Goal: Complete application form

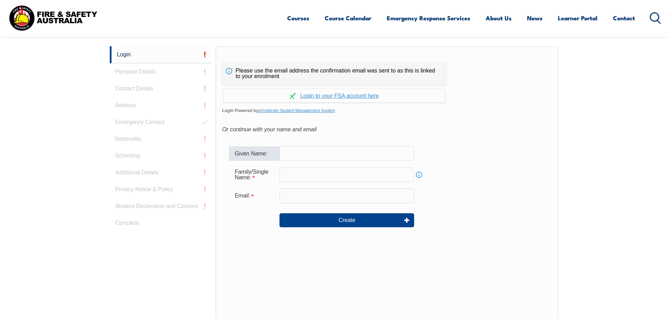
click at [330, 152] on input "text" at bounding box center [346, 153] width 135 height 15
type input "Mark"
click at [314, 179] on input "text" at bounding box center [346, 175] width 135 height 15
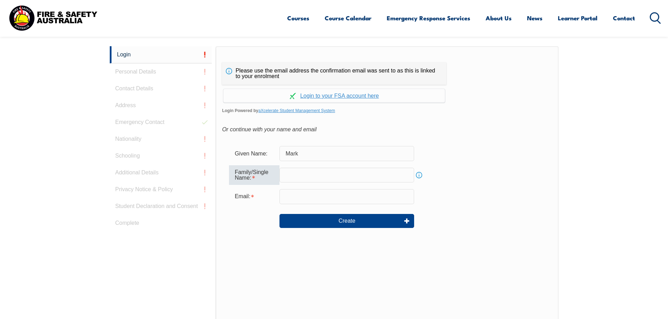
click at [307, 176] on input "text" at bounding box center [346, 175] width 135 height 15
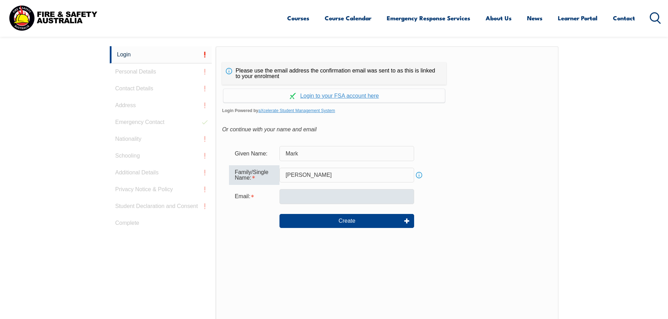
type input "[PERSON_NAME]"
click at [311, 195] on input "email" at bounding box center [346, 196] width 135 height 15
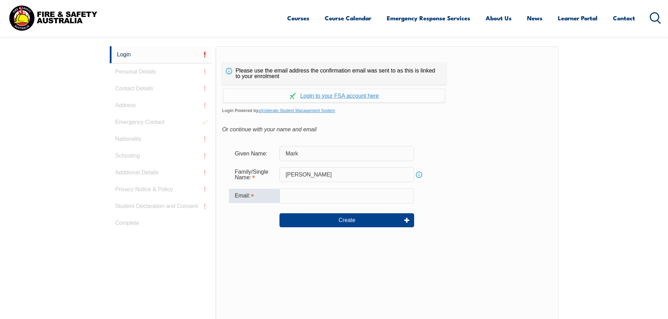
type input "[EMAIL_ADDRESS][PERSON_NAME][DOMAIN_NAME]"
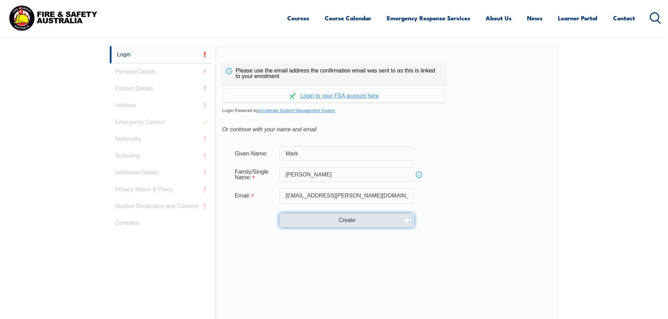
click at [324, 219] on button "Create" at bounding box center [346, 220] width 135 height 14
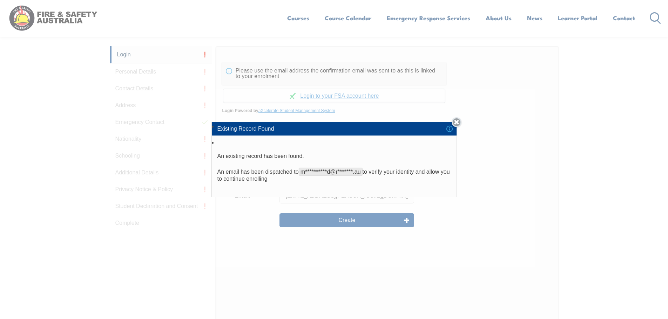
click at [459, 123] on link "Close" at bounding box center [457, 122] width 10 height 10
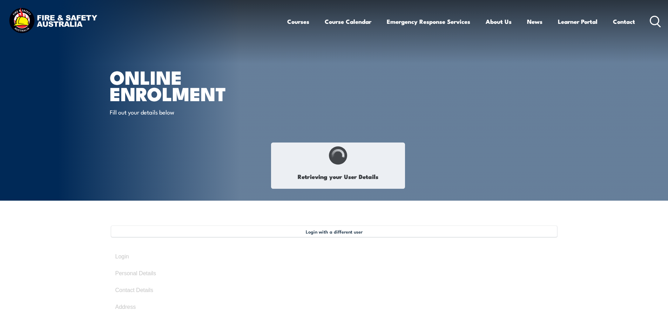
type input "Mark"
type input "[PERSON_NAME]"
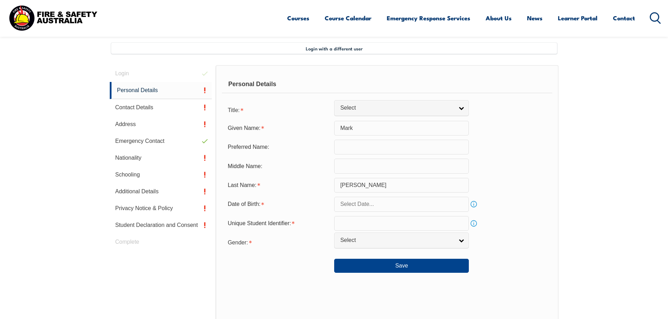
scroll to position [210, 0]
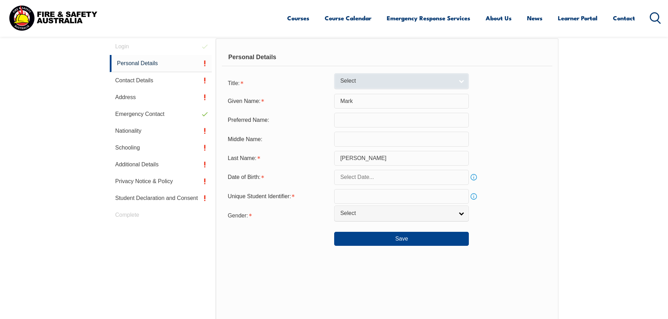
click at [364, 76] on link "Select" at bounding box center [401, 81] width 135 height 16
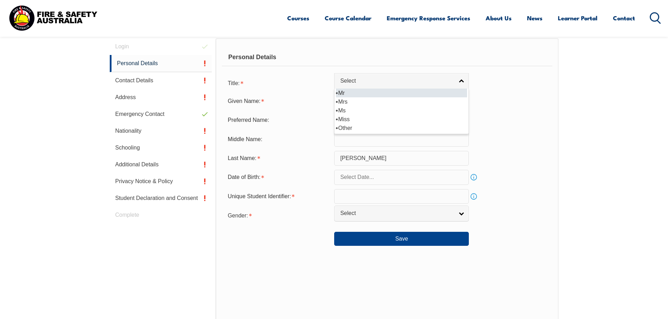
click at [355, 95] on li "Mr" at bounding box center [401, 93] width 131 height 9
select select "Mr"
click at [369, 177] on input "text" at bounding box center [401, 177] width 135 height 15
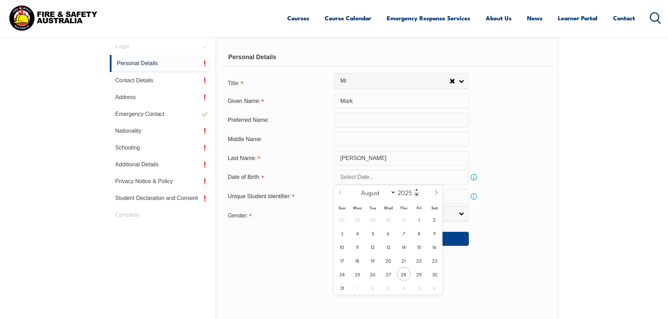
click at [342, 194] on icon at bounding box center [340, 192] width 5 height 5
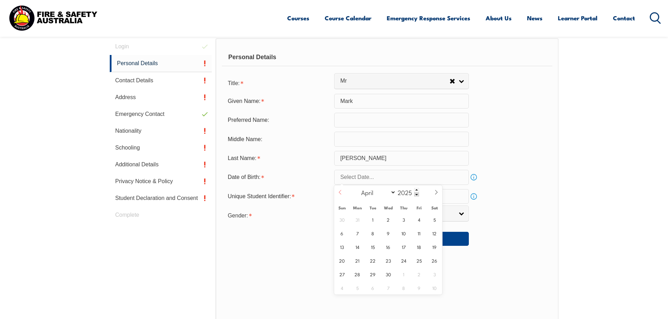
select select "2"
click at [373, 264] on span "18" at bounding box center [373, 261] width 14 height 14
type input "[DATE]"
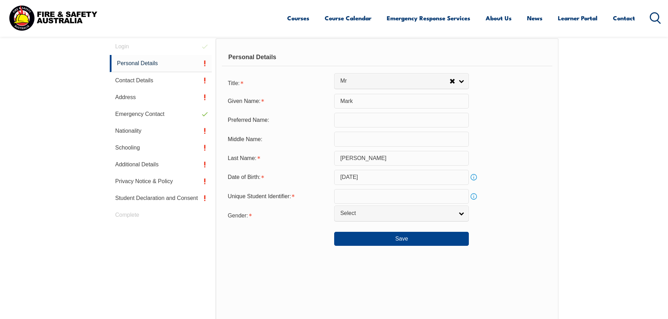
click at [473, 176] on link "Info" at bounding box center [474, 177] width 10 height 10
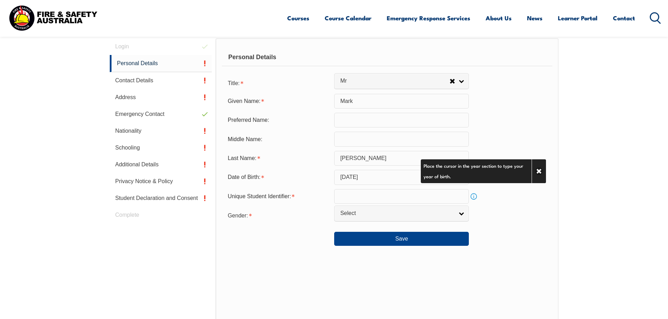
click at [378, 175] on input "[DATE]" at bounding box center [401, 177] width 135 height 15
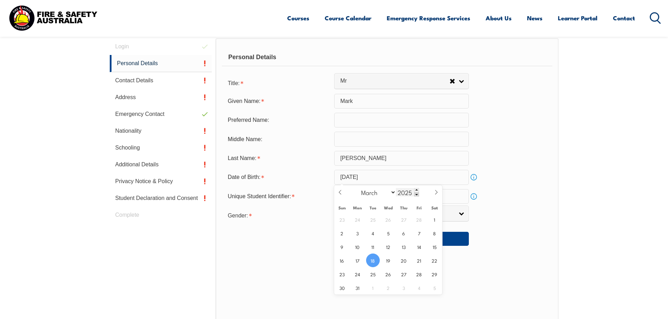
click at [415, 195] on span at bounding box center [416, 194] width 5 height 4
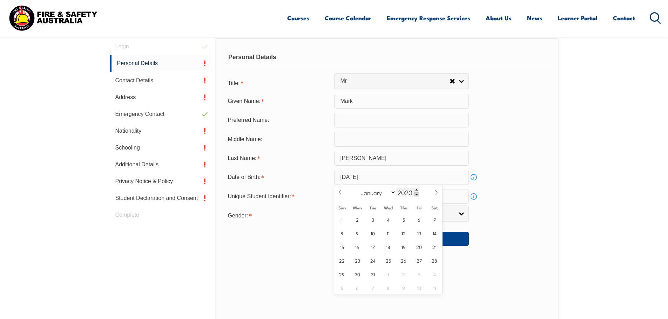
click at [415, 195] on span at bounding box center [416, 194] width 5 height 4
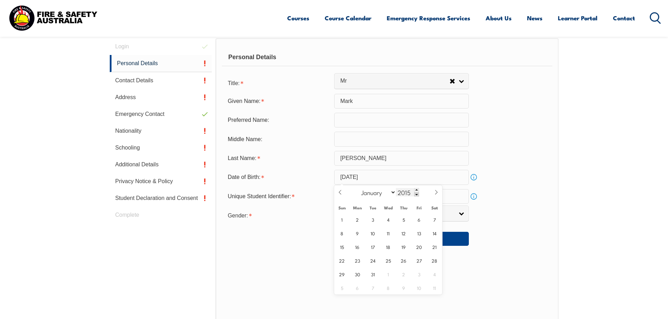
click at [415, 195] on span at bounding box center [416, 194] width 5 height 4
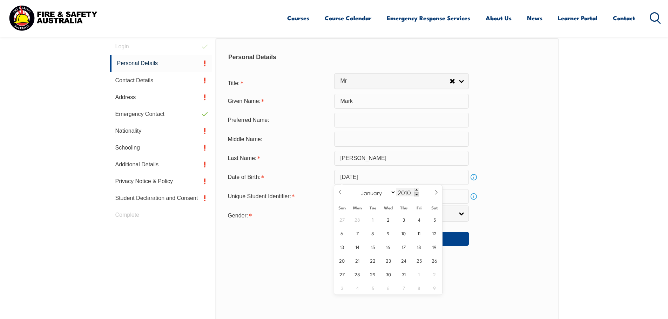
click at [415, 195] on span at bounding box center [416, 194] width 5 height 4
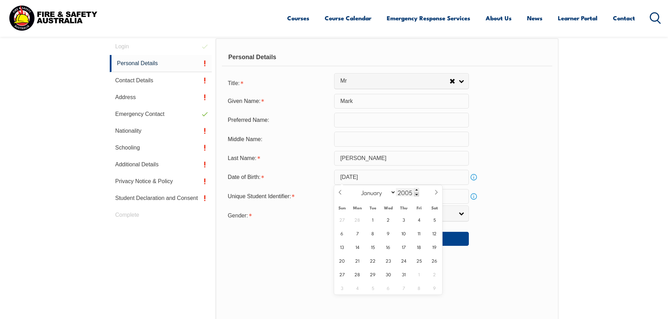
click at [415, 195] on span at bounding box center [416, 194] width 5 height 4
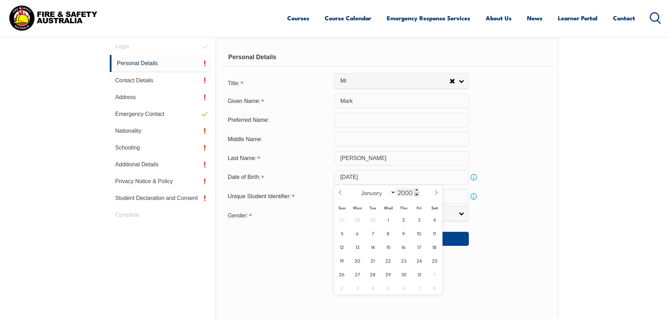
click at [415, 195] on span at bounding box center [416, 194] width 5 height 4
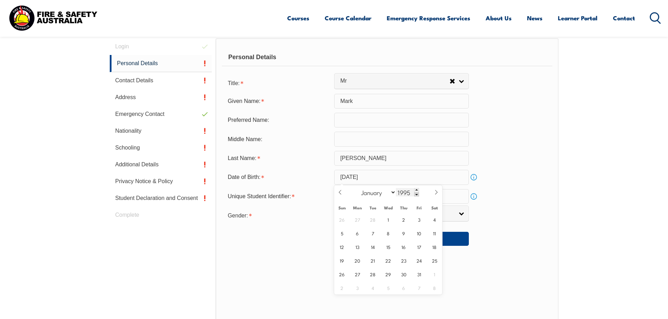
click at [415, 195] on span at bounding box center [416, 194] width 5 height 4
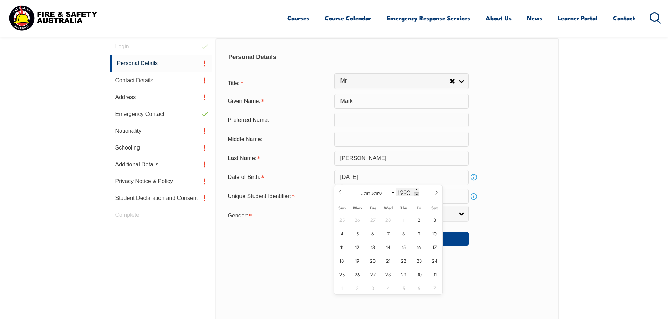
click at [415, 195] on span at bounding box center [416, 194] width 5 height 4
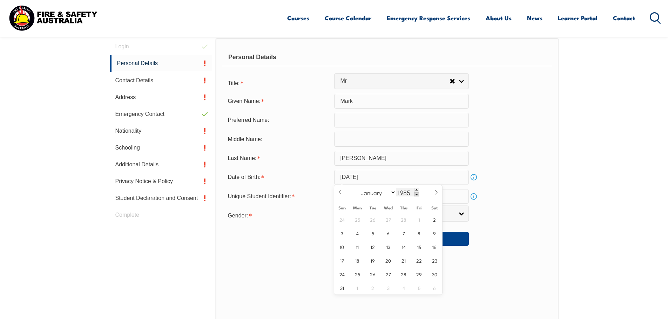
click at [415, 195] on span at bounding box center [416, 194] width 5 height 4
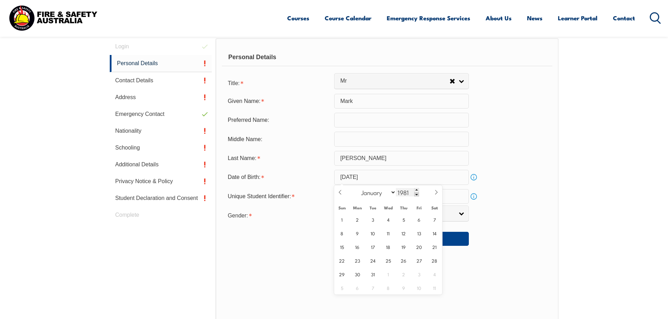
type input "1980"
click at [372, 258] on span "18" at bounding box center [373, 261] width 14 height 14
type input "[DATE]"
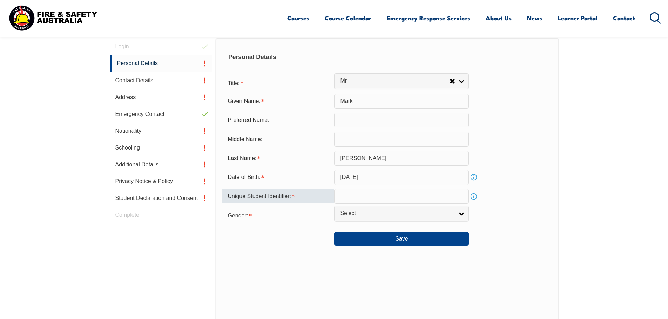
click at [358, 197] on input "text" at bounding box center [401, 196] width 135 height 15
